Goal: Navigation & Orientation: Understand site structure

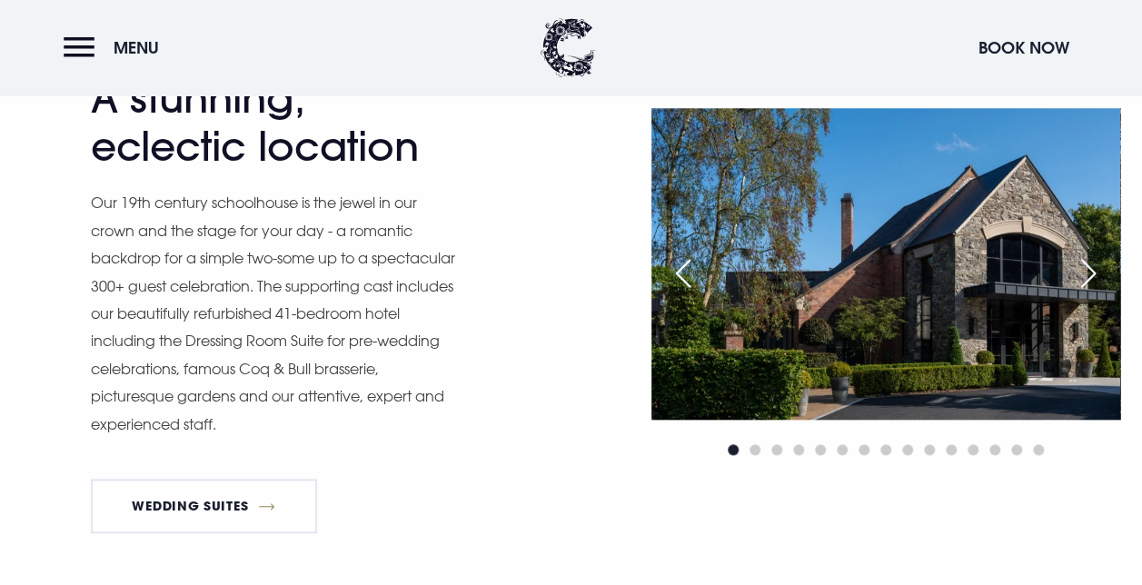
scroll to position [775, 0]
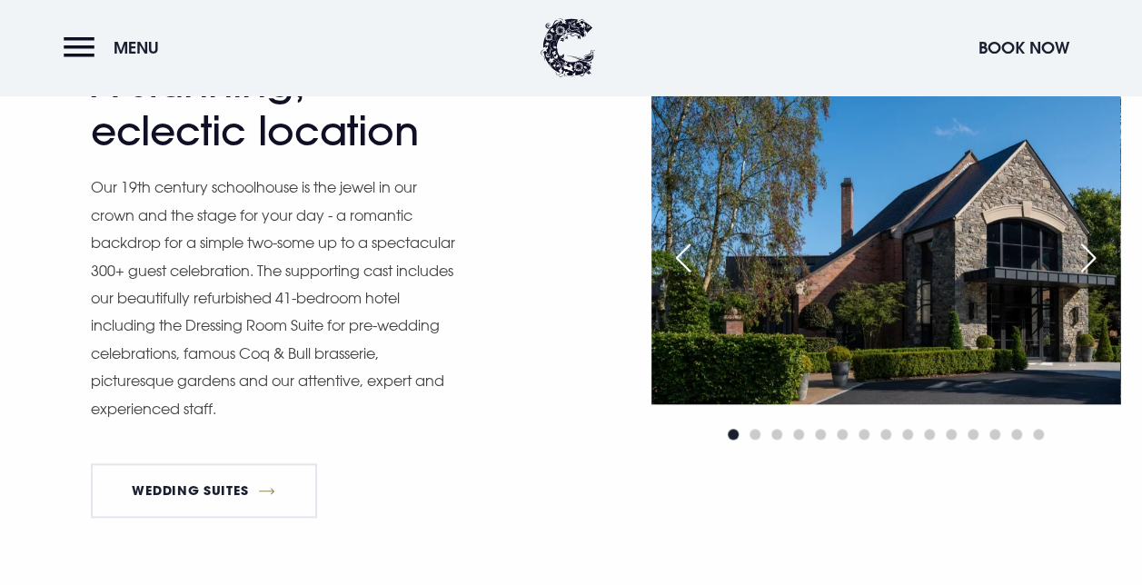
click at [1079, 267] on div "Next slide" at bounding box center [1088, 258] width 45 height 40
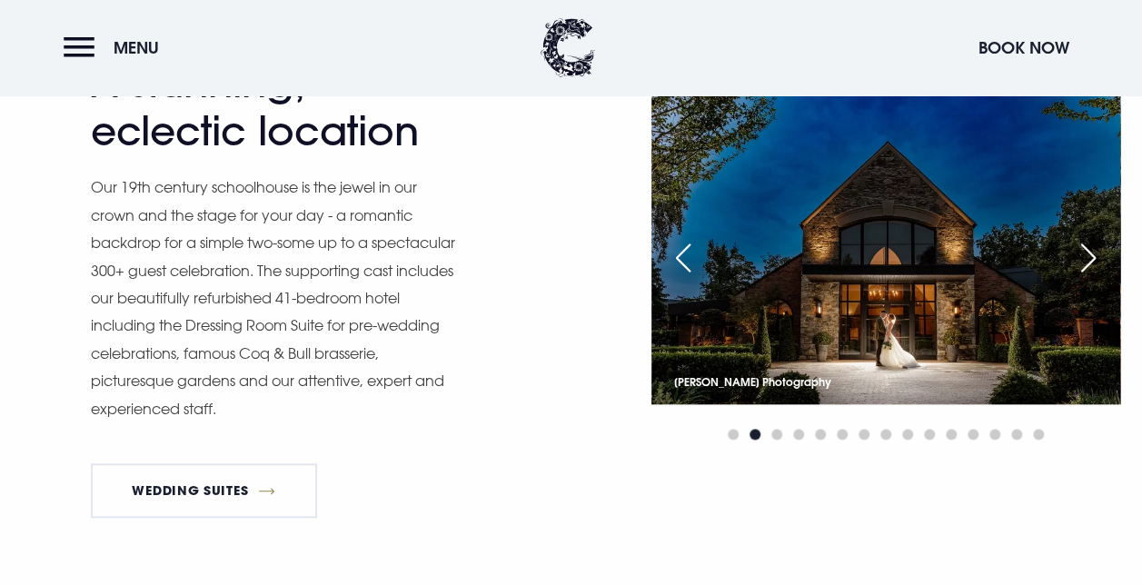
click at [1079, 267] on div "Next slide" at bounding box center [1088, 258] width 45 height 40
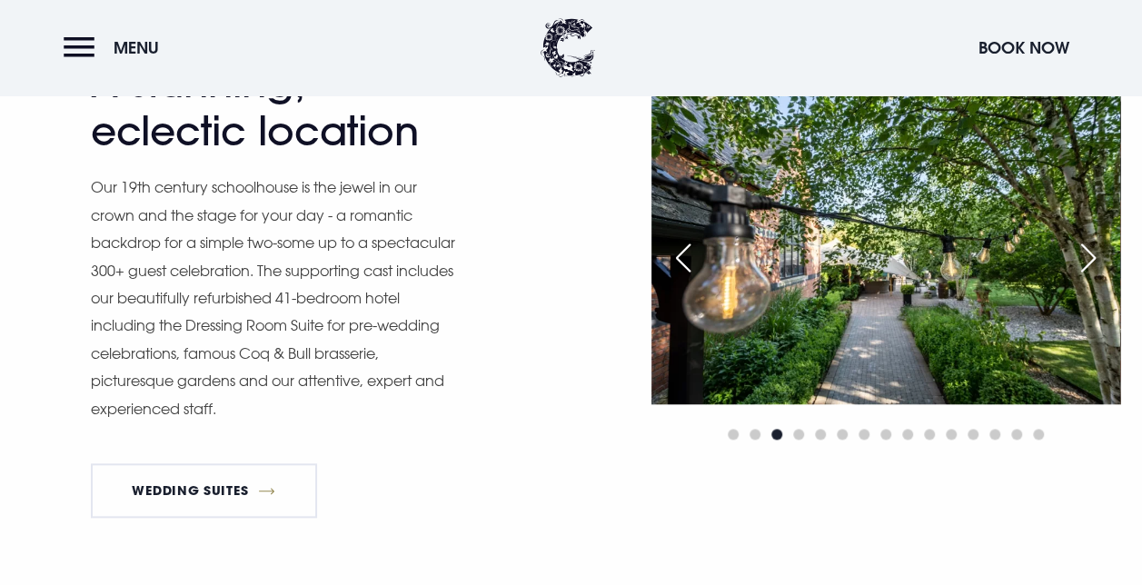
click at [1079, 265] on div "Next slide" at bounding box center [1088, 258] width 45 height 40
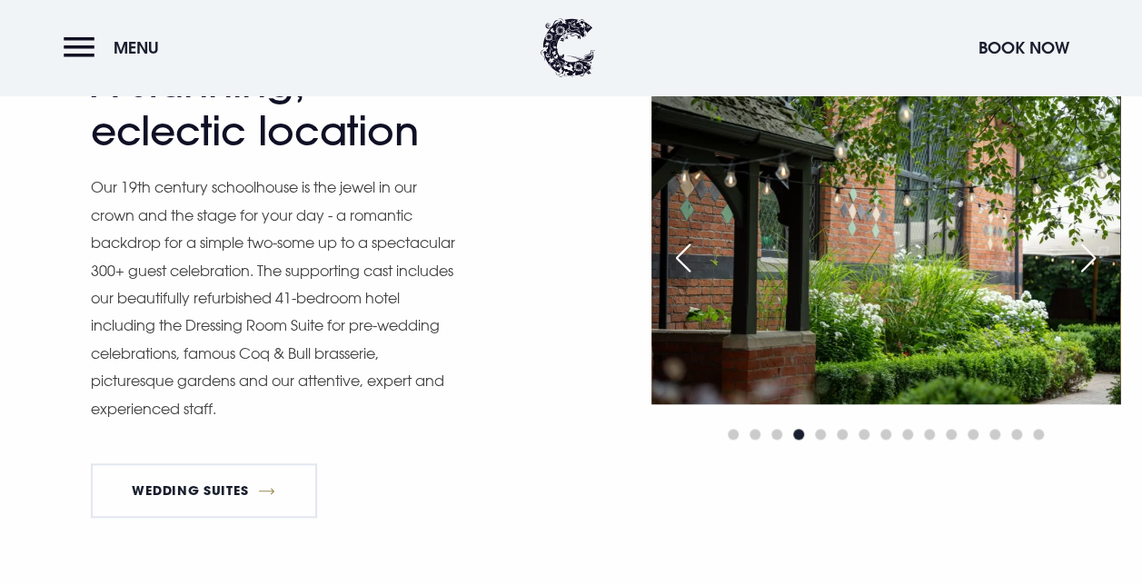
click at [1081, 267] on div "Next slide" at bounding box center [1088, 258] width 45 height 40
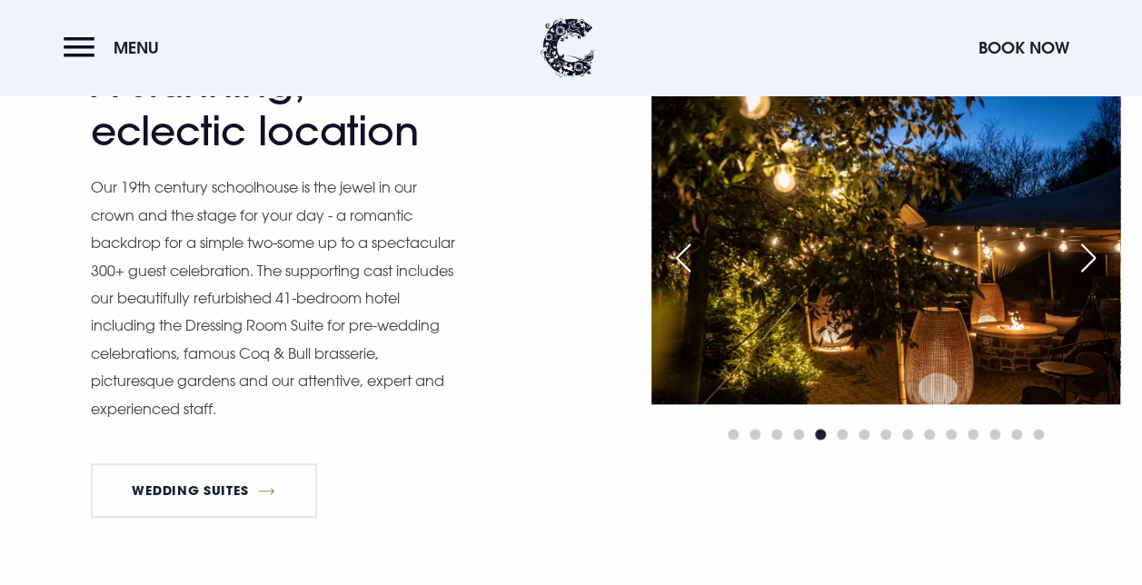
click at [1081, 269] on div "Next slide" at bounding box center [1088, 258] width 45 height 40
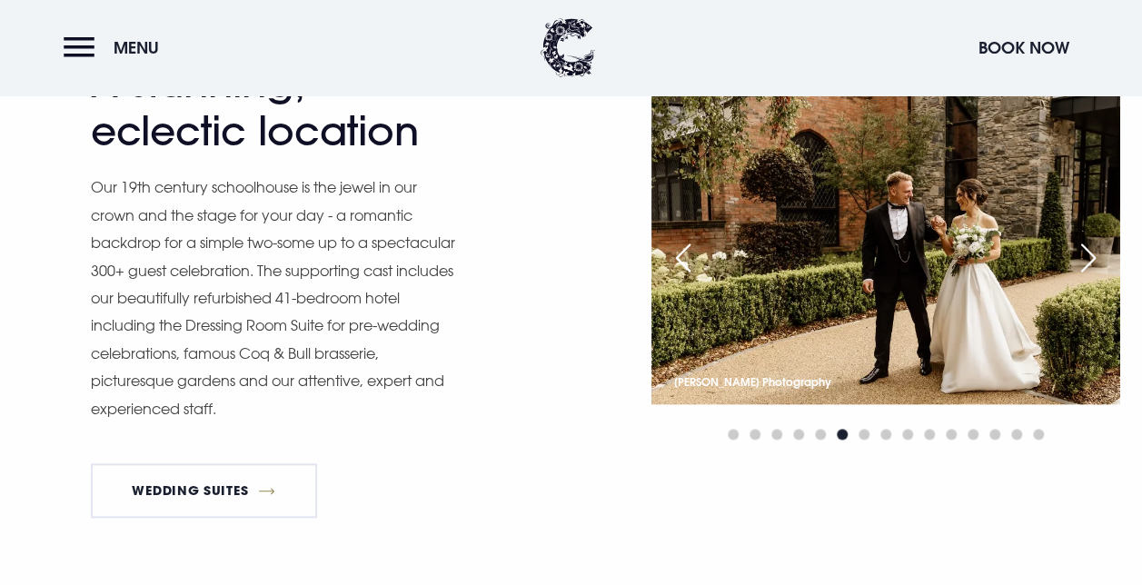
click at [1081, 269] on div "Next slide" at bounding box center [1088, 258] width 45 height 40
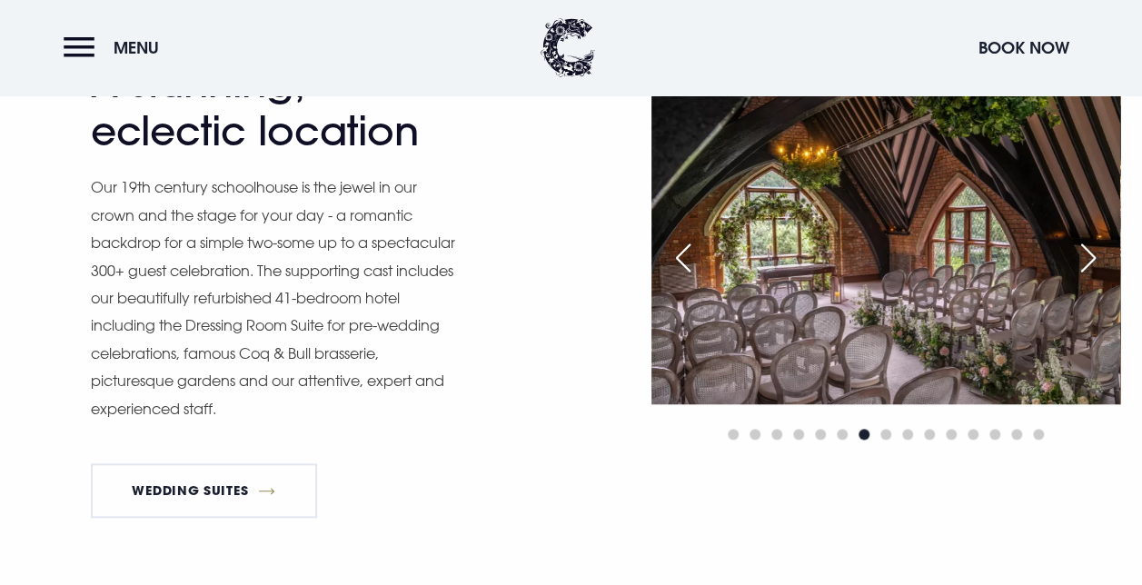
click at [1084, 270] on div "Next slide" at bounding box center [1088, 258] width 45 height 40
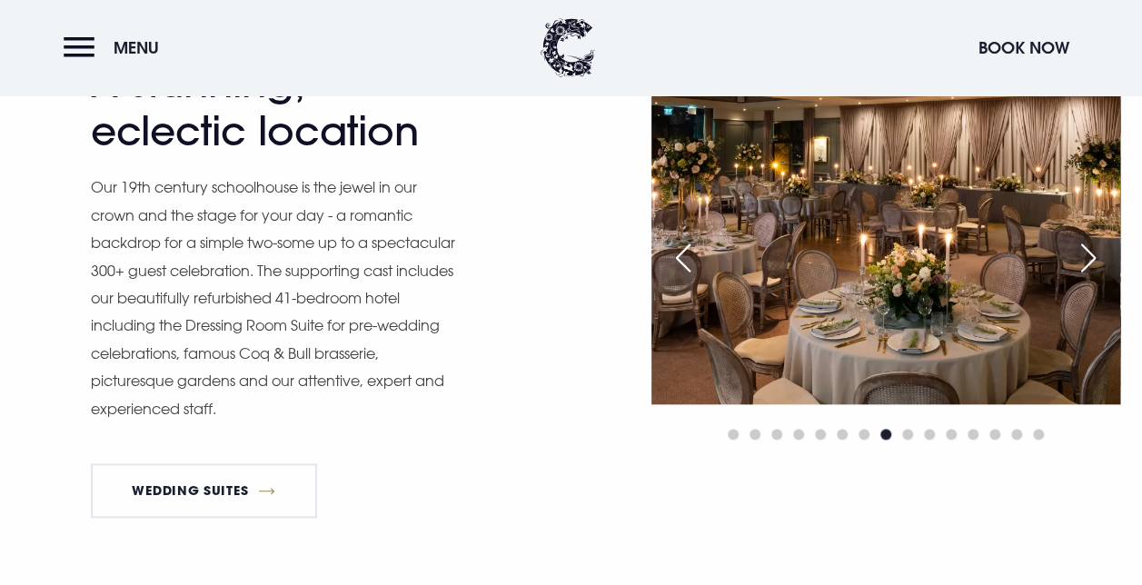
click at [1079, 266] on div "Next slide" at bounding box center [1088, 258] width 45 height 40
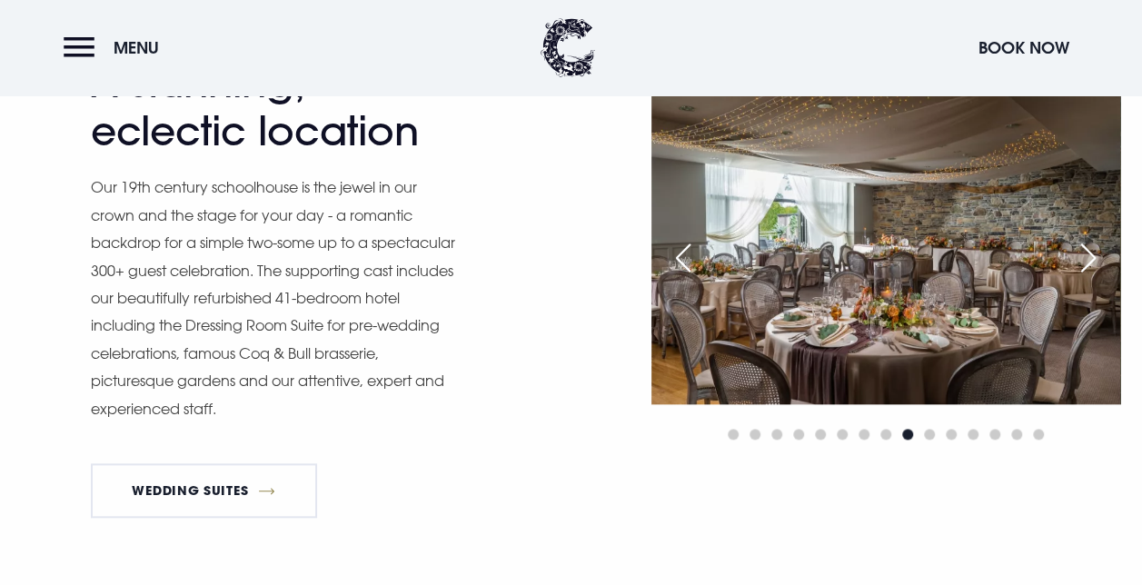
click at [1081, 267] on div "Next slide" at bounding box center [1088, 258] width 45 height 40
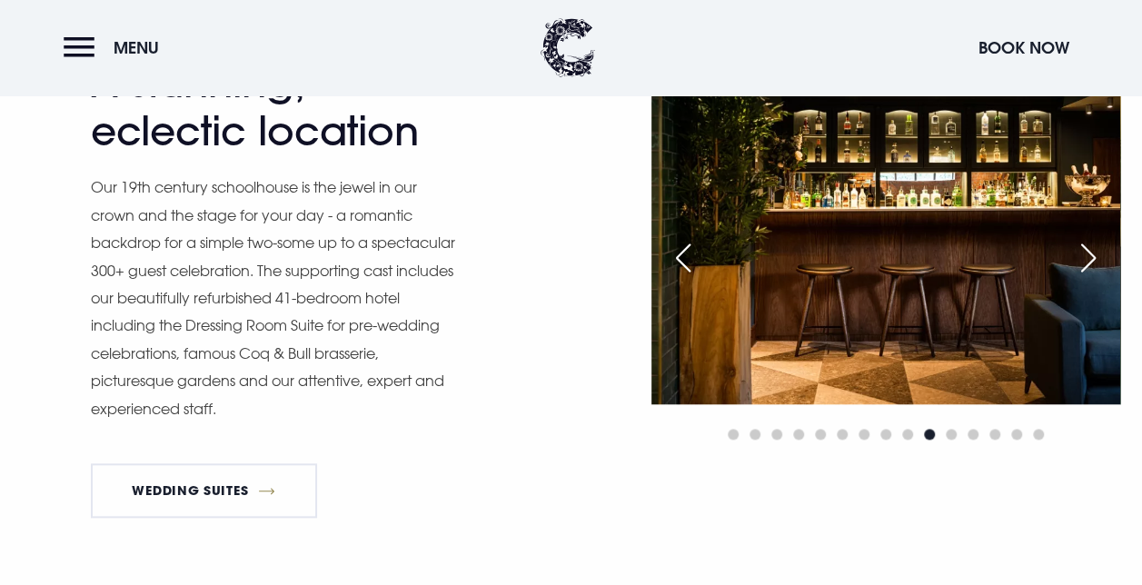
click at [685, 249] on div "Previous slide" at bounding box center [683, 258] width 45 height 40
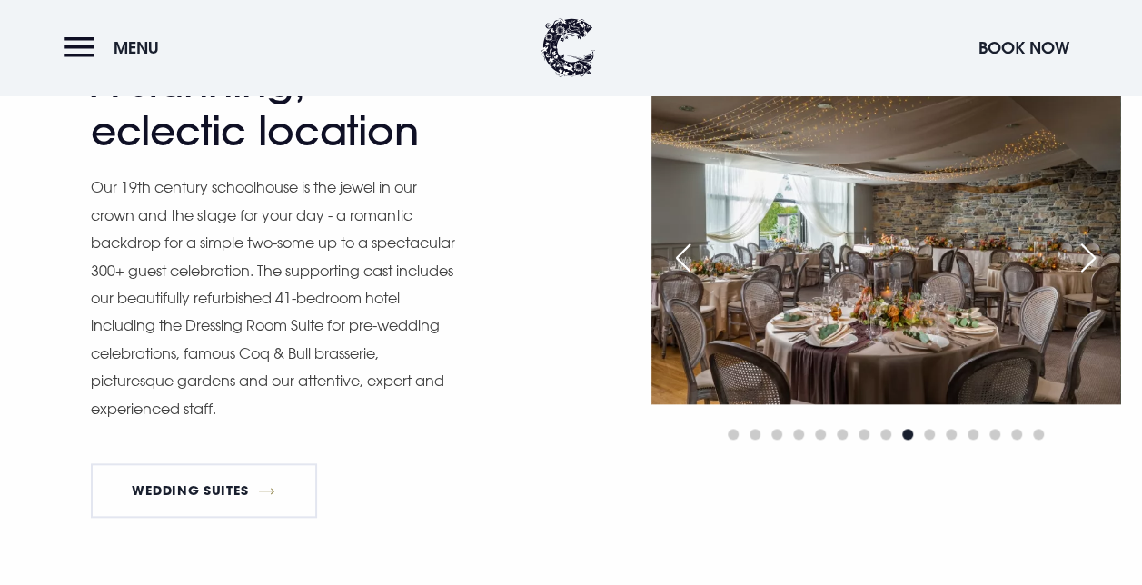
click at [1080, 254] on div "Next slide" at bounding box center [1088, 258] width 45 height 40
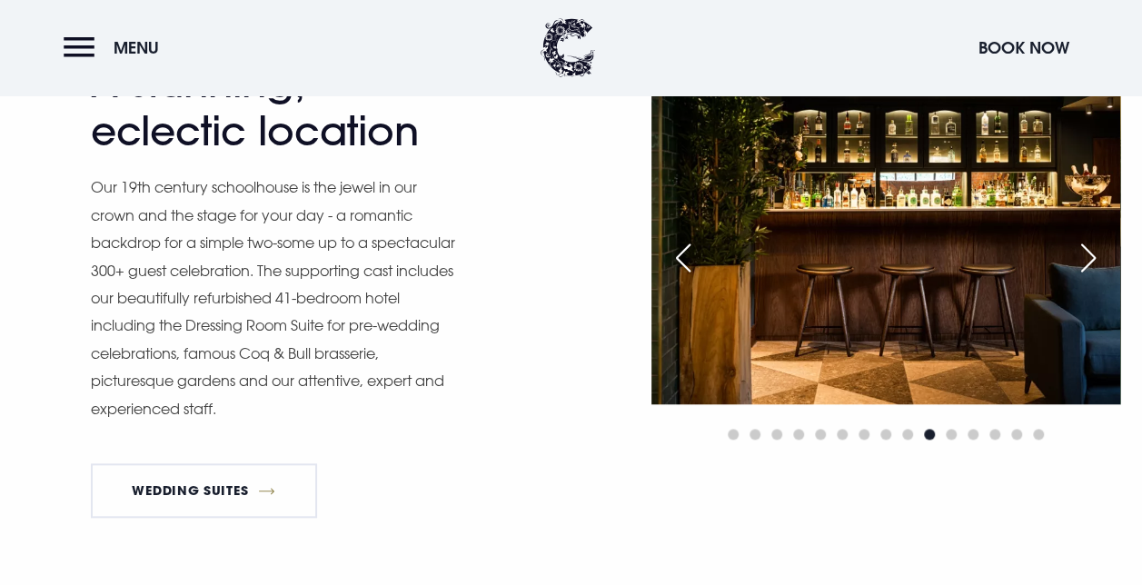
click at [1079, 254] on div "Next slide" at bounding box center [1088, 258] width 45 height 40
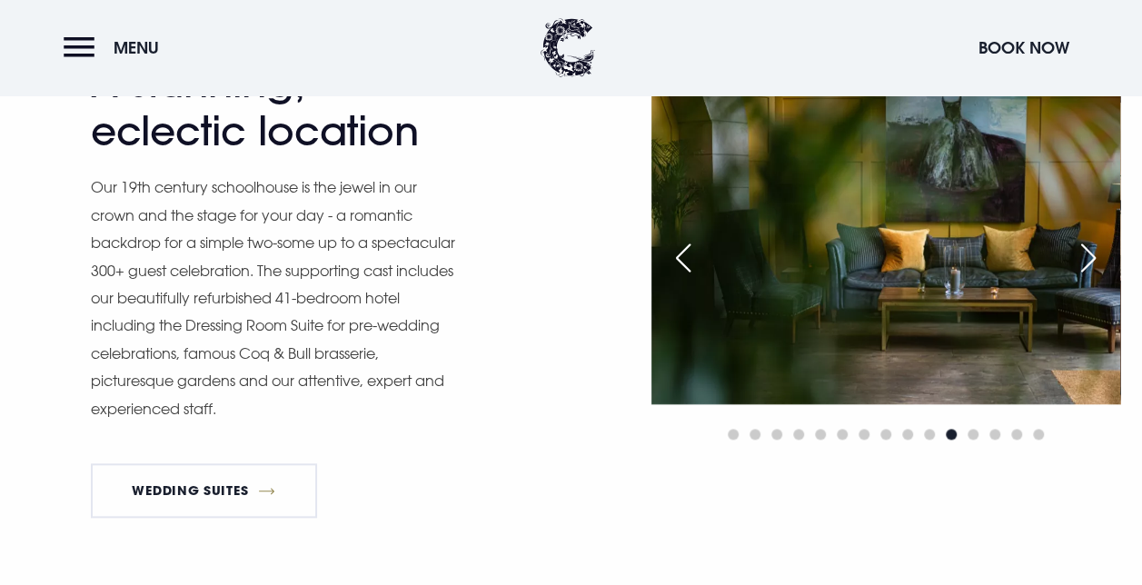
click at [1079, 254] on div "Next slide" at bounding box center [1088, 258] width 45 height 40
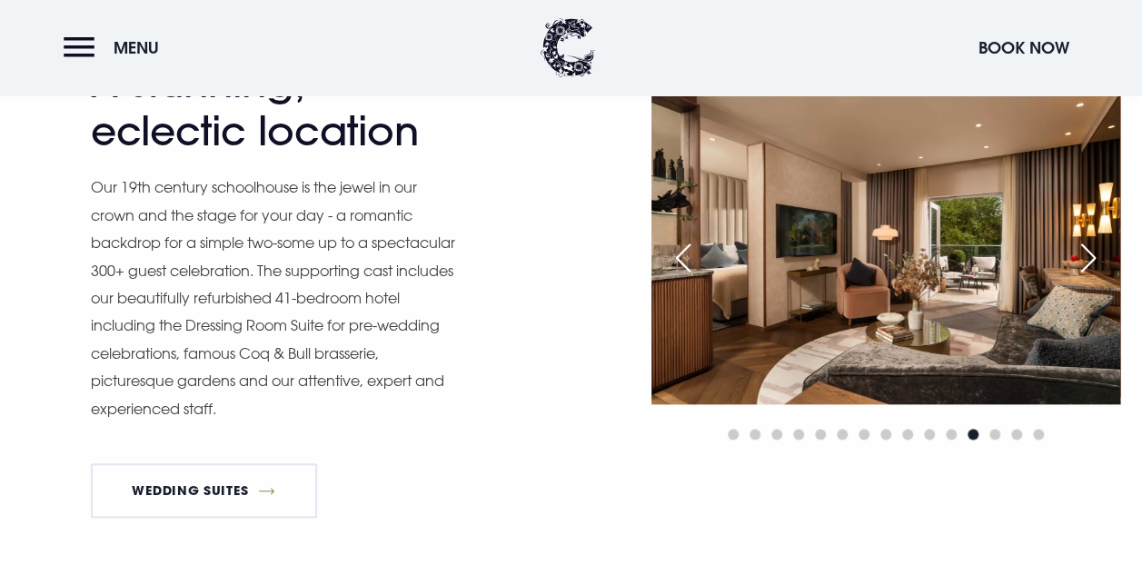
click at [1079, 254] on div "Next slide" at bounding box center [1088, 258] width 45 height 40
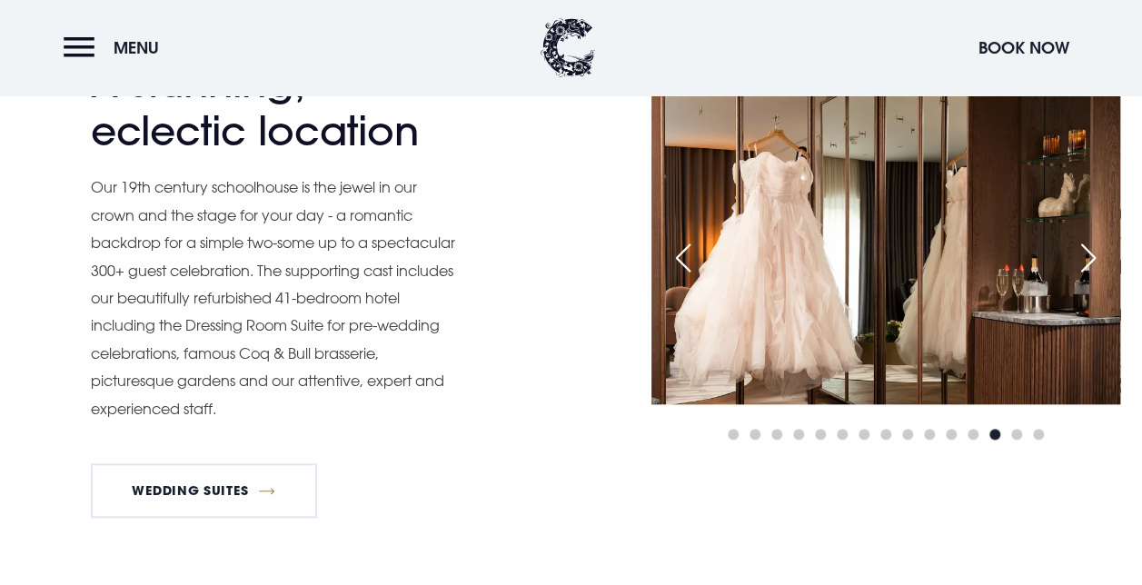
click at [1079, 254] on div "Next slide" at bounding box center [1088, 258] width 45 height 40
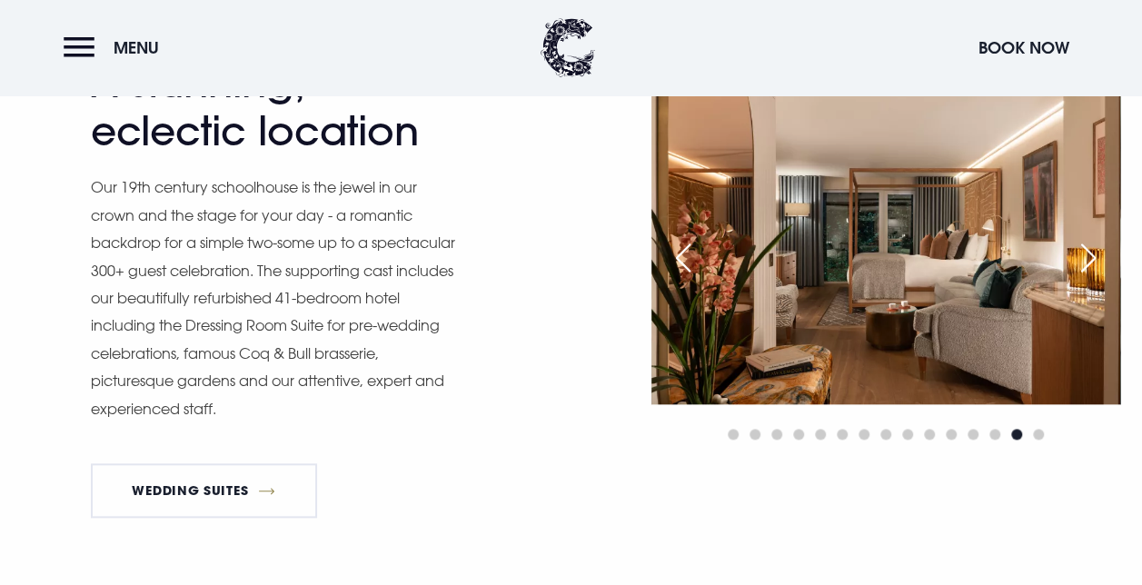
click at [1079, 254] on div "Next slide" at bounding box center [1088, 258] width 45 height 40
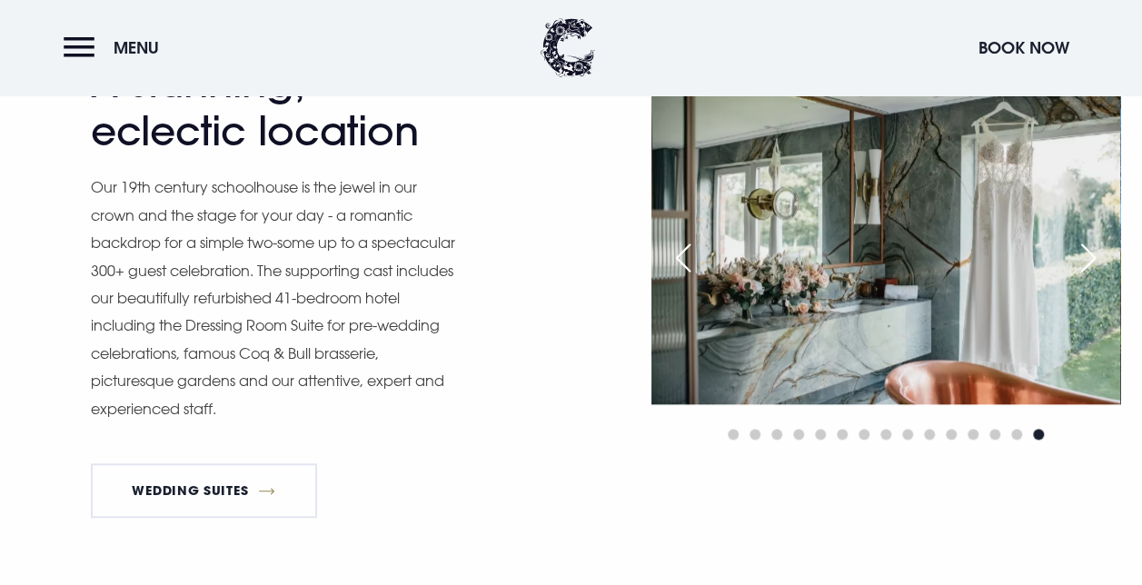
click at [1086, 256] on div "Next slide" at bounding box center [1088, 258] width 45 height 40
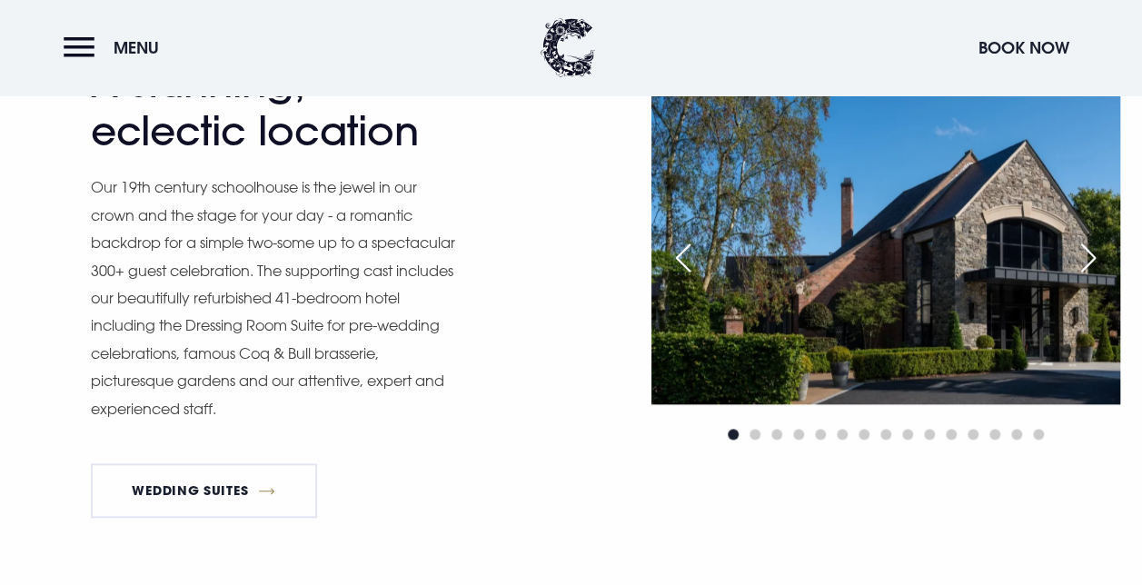
click at [1088, 256] on div "Next slide" at bounding box center [1088, 258] width 45 height 40
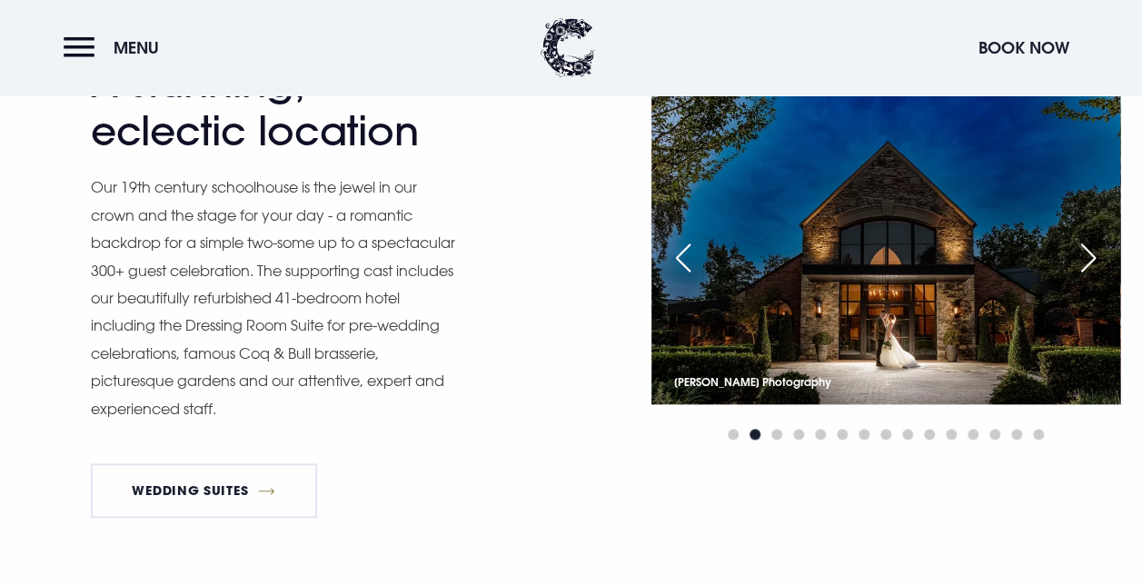
click at [1090, 257] on div "Next slide" at bounding box center [1088, 258] width 45 height 40
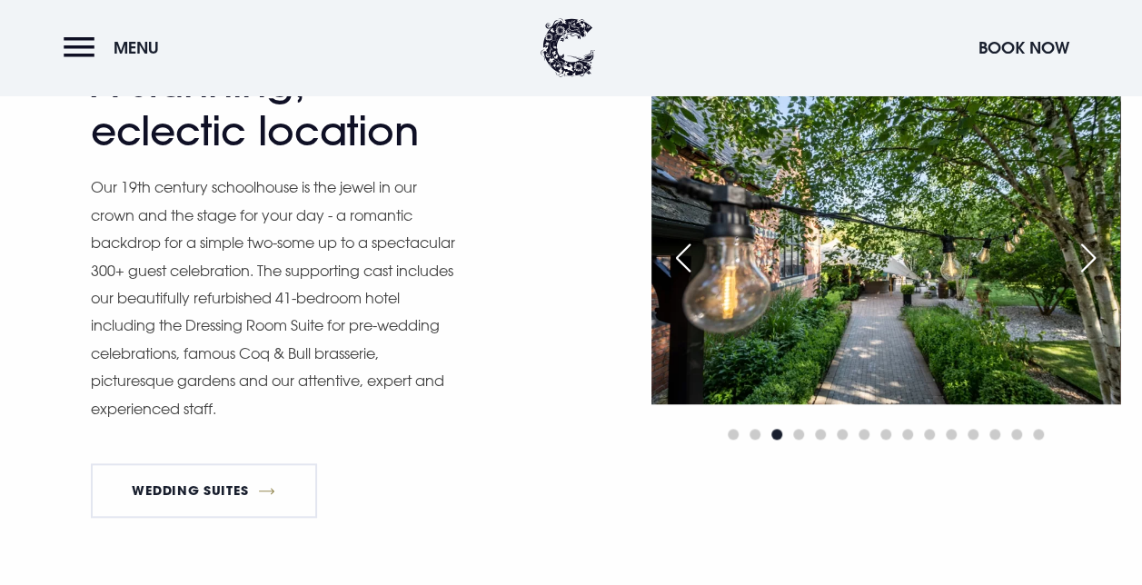
click at [1090, 257] on div "Next slide" at bounding box center [1088, 258] width 45 height 40
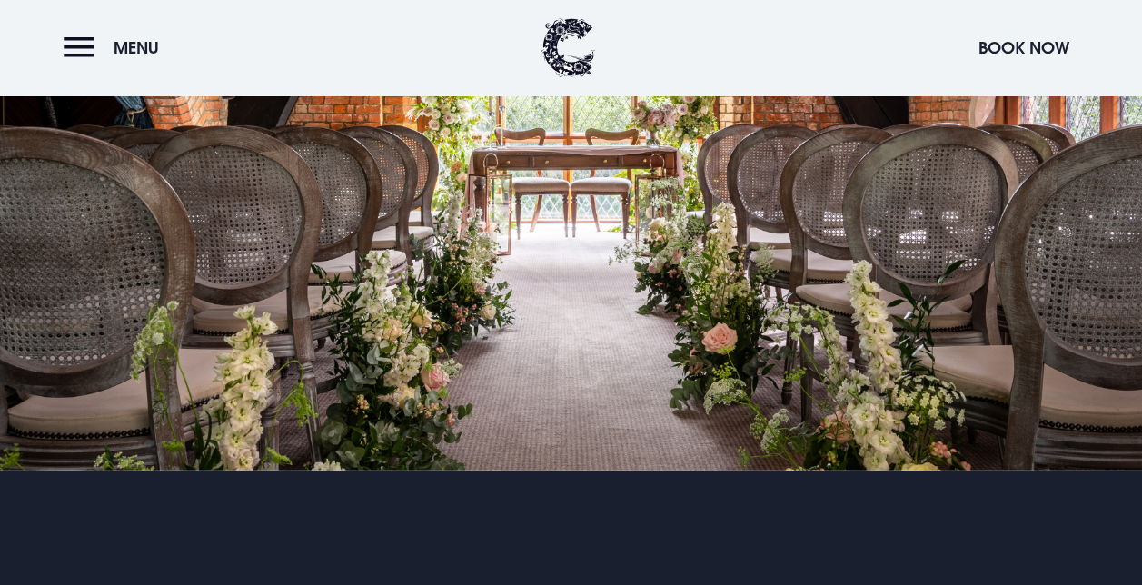
scroll to position [0, 0]
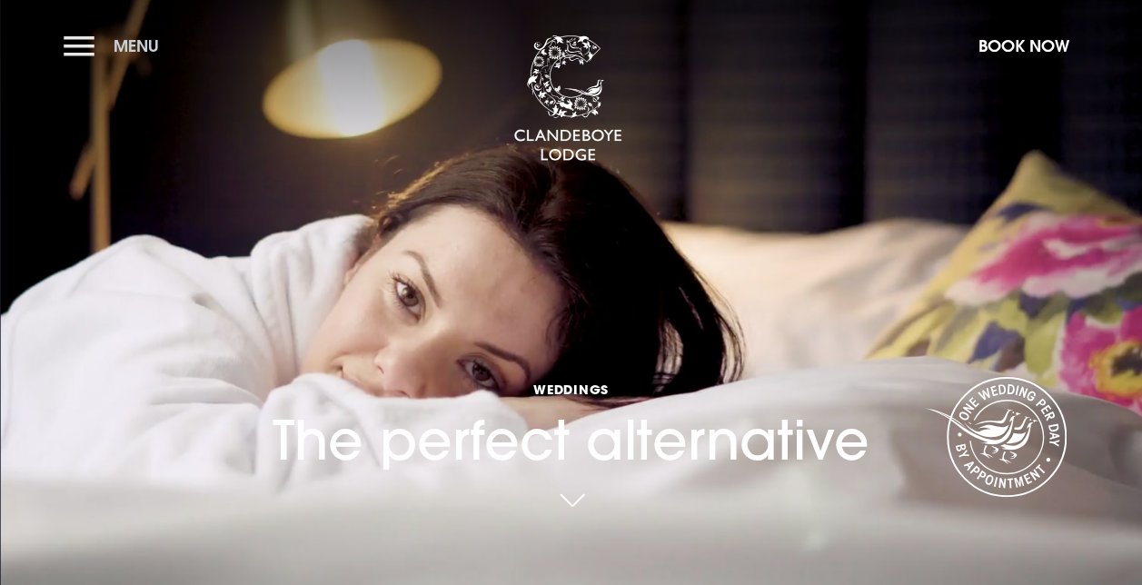
click at [148, 35] on span "Menu" at bounding box center [136, 45] width 45 height 21
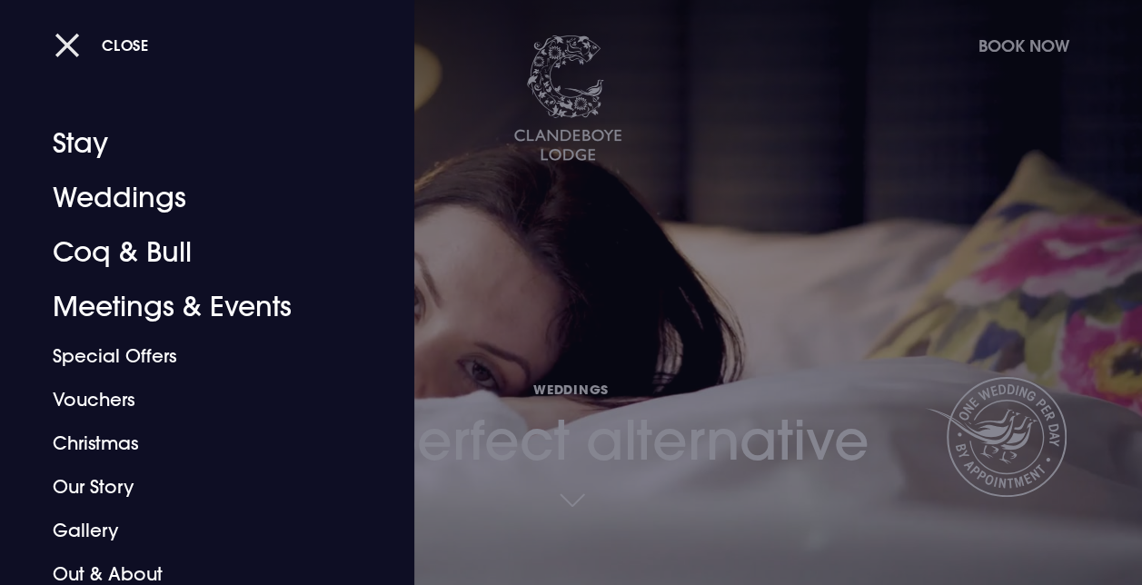
click at [66, 37] on button "Close" at bounding box center [102, 44] width 94 height 37
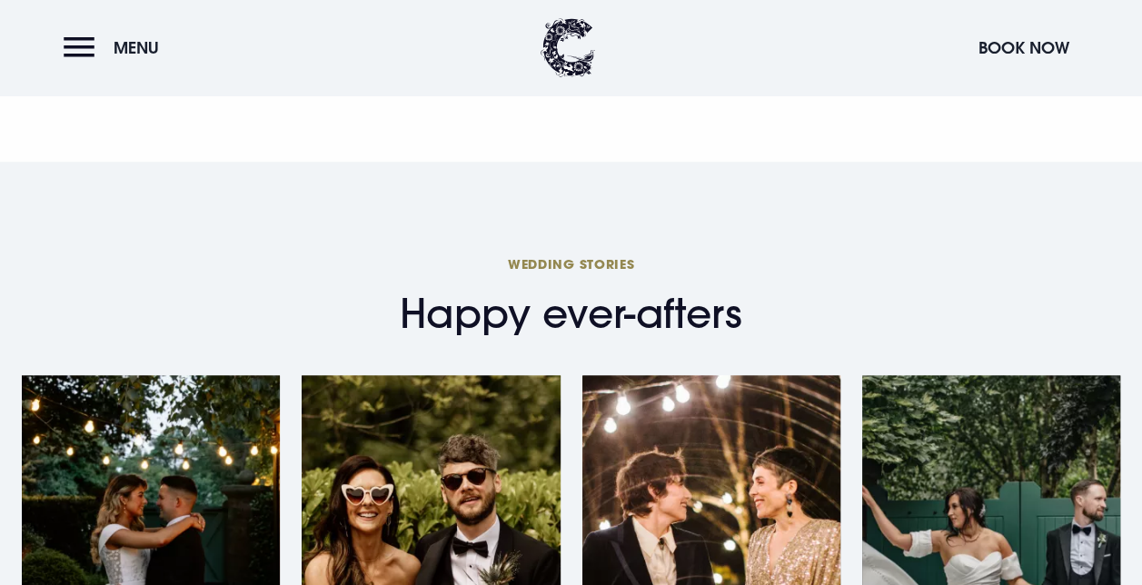
scroll to position [4509, 0]
